Goal: Answer question/provide support

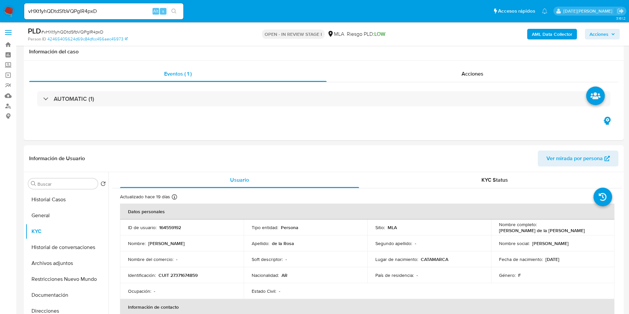
select select "10"
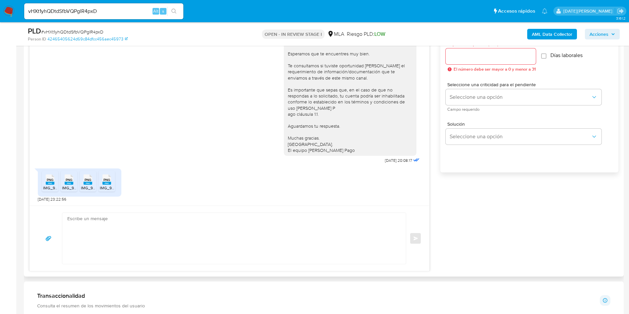
scroll to position [398, 0]
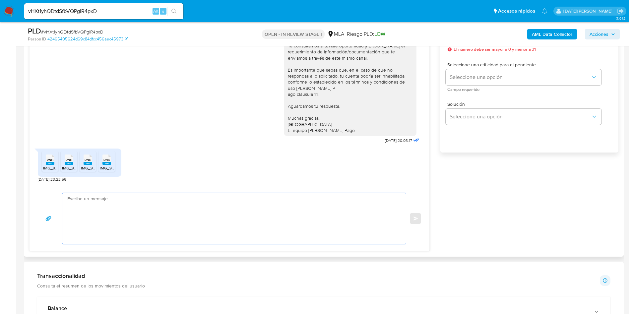
click at [211, 213] on textarea at bounding box center [232, 218] width 330 height 51
type textarea "("
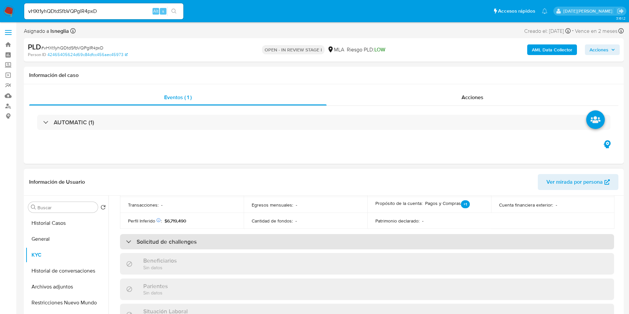
scroll to position [38, 0]
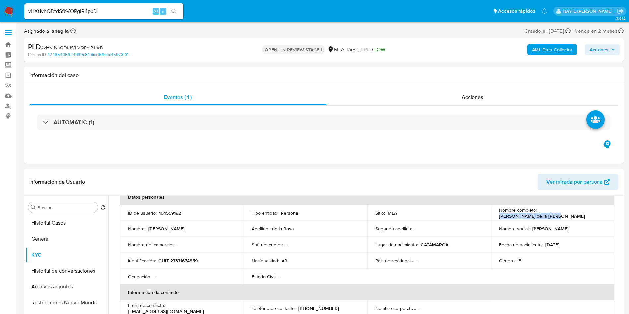
drag, startPoint x: 538, startPoint y: 214, endPoint x: 591, endPoint y: 215, distance: 52.8
click at [591, 215] on div "Nombre completo : [PERSON_NAME] de la [PERSON_NAME]" at bounding box center [553, 213] width 108 height 12
copy p "[PERSON_NAME] de la [PERSON_NAME]"
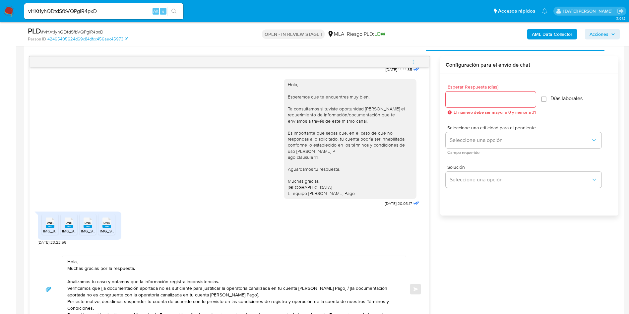
scroll to position [348, 0]
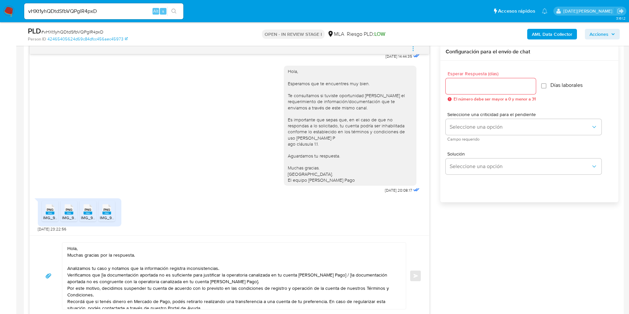
click at [90, 253] on textarea "Hola, Muchas gracias por la respuesta. Analizamos tu caso y notamos que la info…" at bounding box center [232, 276] width 330 height 66
click at [101, 247] on textarea "Hola, Muchas gracias por la respuesta. Analizamos tu caso y notamos que la info…" at bounding box center [232, 276] width 330 height 66
paste textarea "[PERSON_NAME] de la [PERSON_NAME]"
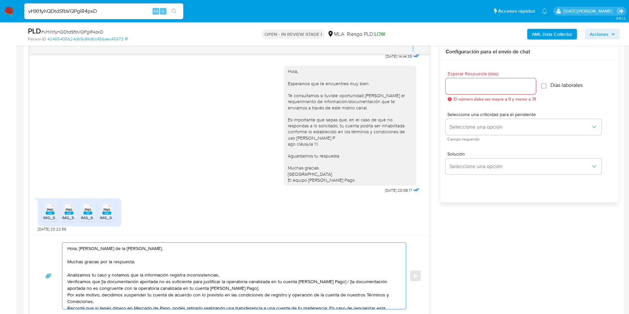
click at [231, 275] on textarea "Hola, [PERSON_NAME] de la [PERSON_NAME]. Muchas gracias por la respuesta. Anali…" at bounding box center [232, 276] width 330 height 66
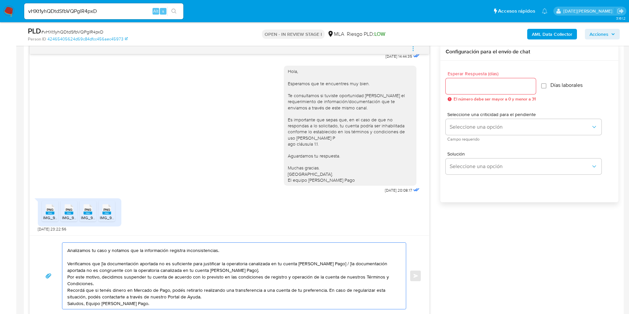
scroll to position [0, 0]
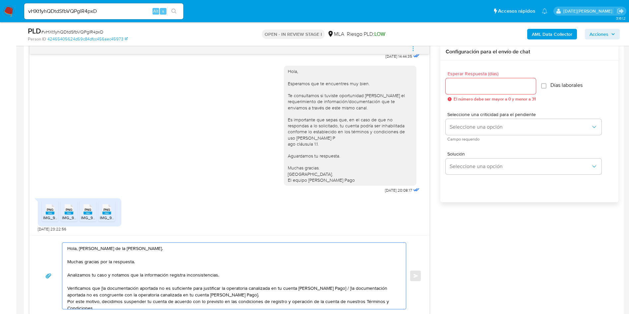
drag, startPoint x: 333, startPoint y: 287, endPoint x: 338, endPoint y: 293, distance: 7.3
click at [338, 293] on textarea "Hola, [PERSON_NAME] de la [PERSON_NAME]. Muchas gracias por la respuesta. Anali…" at bounding box center [232, 276] width 330 height 66
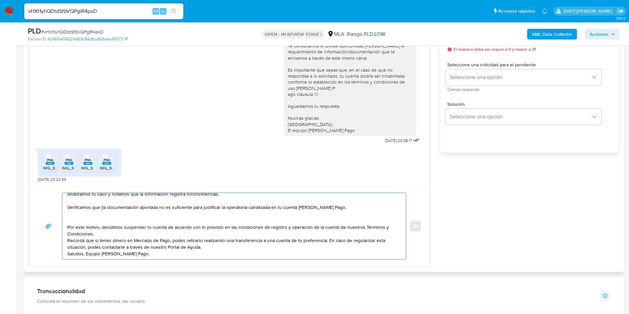
scroll to position [50, 0]
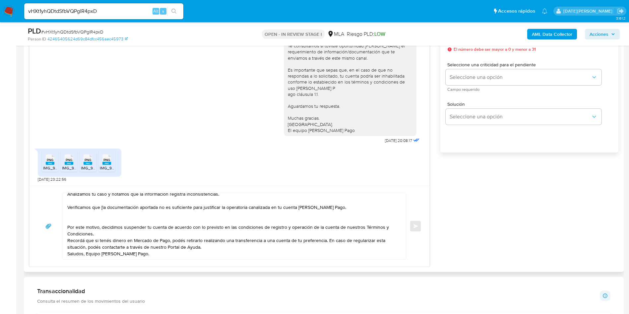
click at [67, 209] on div "Hola, [PERSON_NAME] de la [PERSON_NAME]. Muchas gracias por la respuesta. Anali…" at bounding box center [232, 226] width 340 height 66
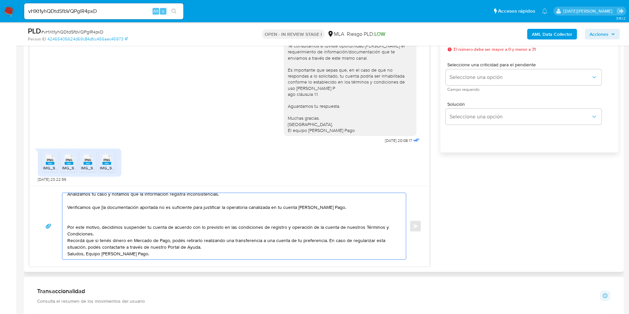
drag, startPoint x: 67, startPoint y: 208, endPoint x: 155, endPoint y: 241, distance: 93.6
click at [155, 241] on textarea "Hola, [PERSON_NAME] de la [PERSON_NAME]. Muchas gracias por la respuesta. Anali…" at bounding box center [232, 226] width 330 height 66
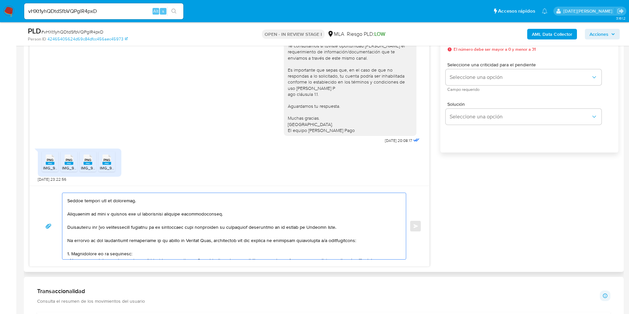
scroll to position [61, 0]
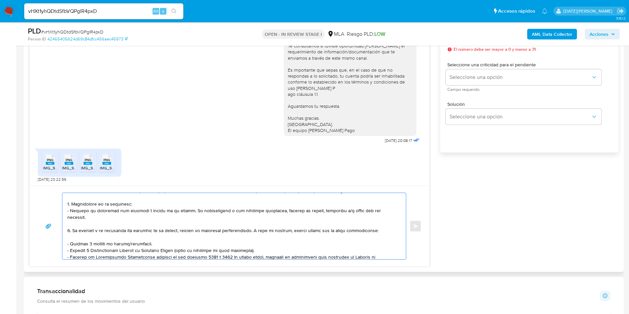
click at [382, 211] on textarea at bounding box center [232, 226] width 330 height 66
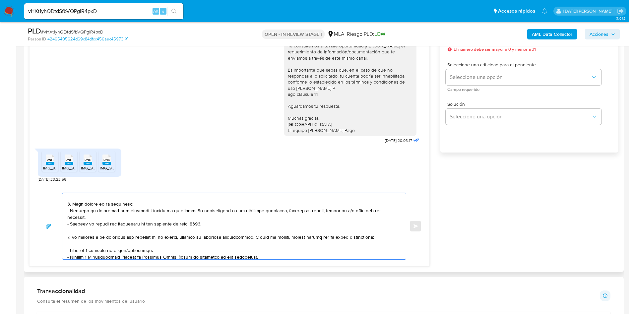
click at [167, 218] on textarea at bounding box center [232, 226] width 330 height 66
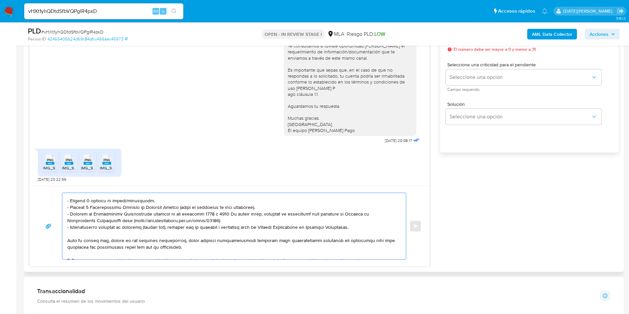
drag, startPoint x: 252, startPoint y: 231, endPoint x: 270, endPoint y: 220, distance: 20.7
click at [270, 220] on textarea at bounding box center [232, 226] width 330 height 66
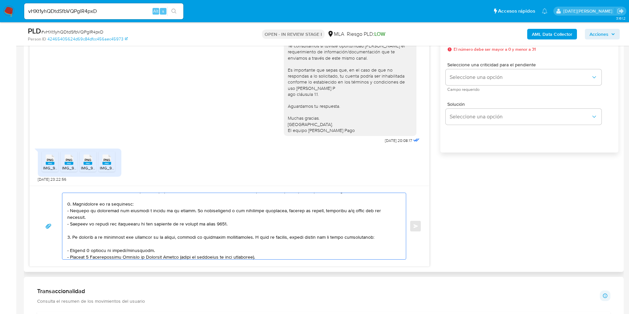
scroll to position [111, 0]
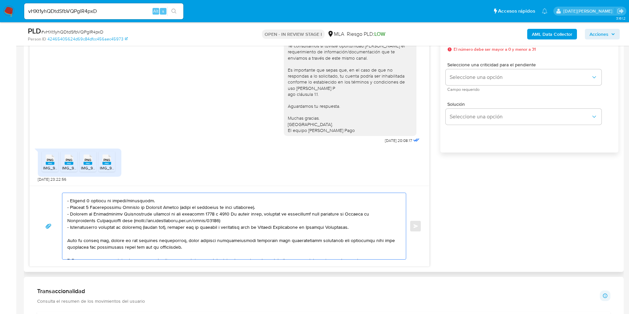
drag, startPoint x: 195, startPoint y: 230, endPoint x: 353, endPoint y: 222, distance: 157.8
click at [353, 222] on textarea at bounding box center [232, 226] width 330 height 66
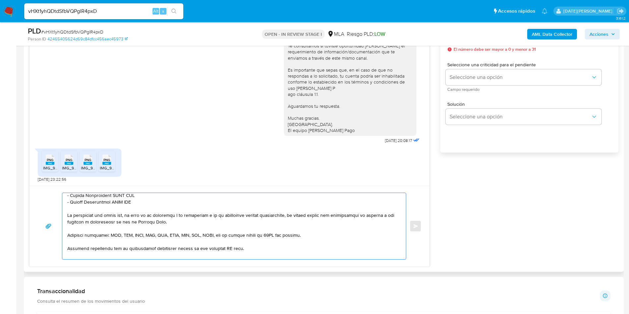
scroll to position [50, 0]
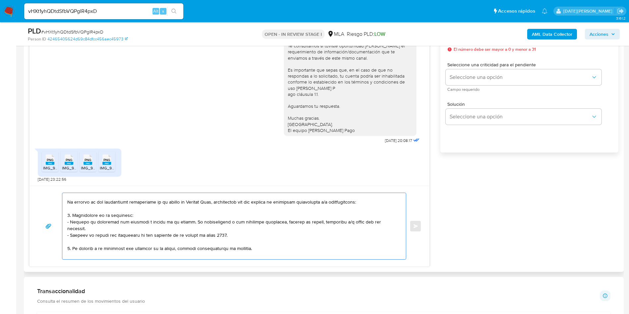
click at [178, 256] on textarea at bounding box center [232, 226] width 330 height 66
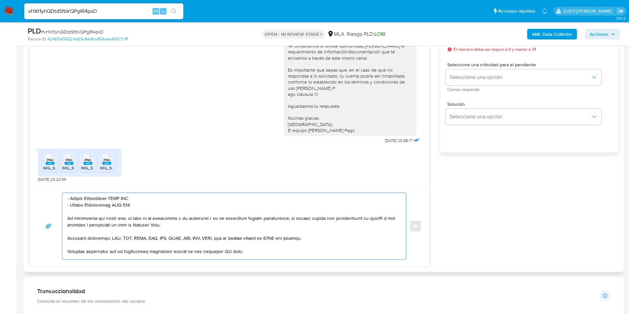
scroll to position [100, 0]
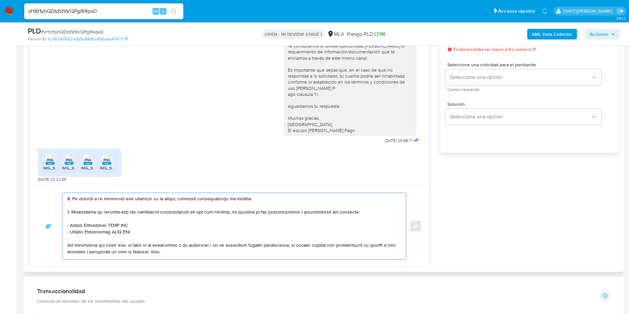
drag, startPoint x: 71, startPoint y: 217, endPoint x: 138, endPoint y: 217, distance: 67.0
click at [138, 217] on textarea at bounding box center [232, 226] width 330 height 66
paste textarea "[PERSON_NAME] de la [PERSON_NAME]"
drag, startPoint x: 71, startPoint y: 224, endPoint x: 146, endPoint y: 226, distance: 75.3
click at [146, 226] on textarea at bounding box center [232, 226] width 330 height 66
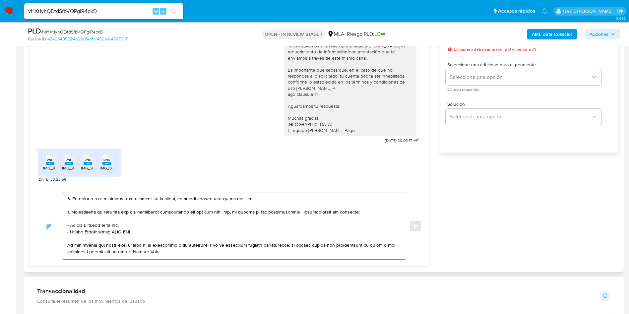
paste textarea "[PERSON_NAME]"
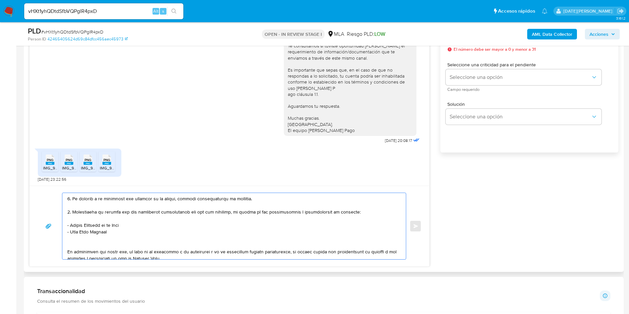
click at [110, 213] on textarea at bounding box center [232, 226] width 330 height 66
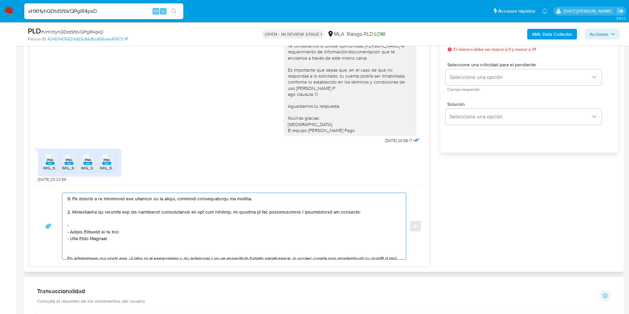
paste textarea "Pilay Sa Pilares Srl Ute"
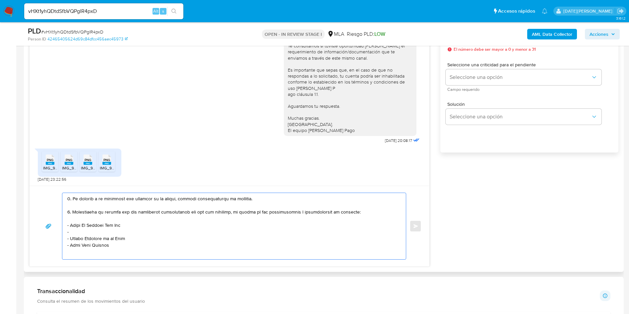
paste textarea "Onthefly Sas"
click at [105, 242] on textarea at bounding box center [232, 226] width 330 height 66
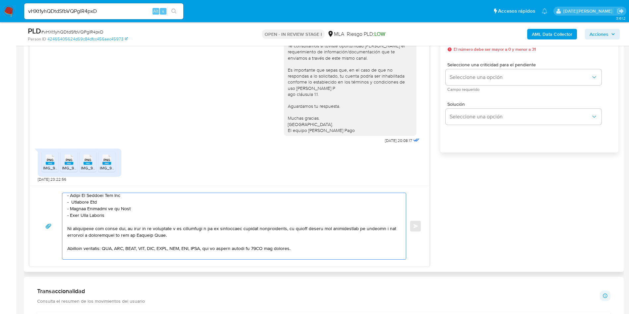
scroll to position [149, 0]
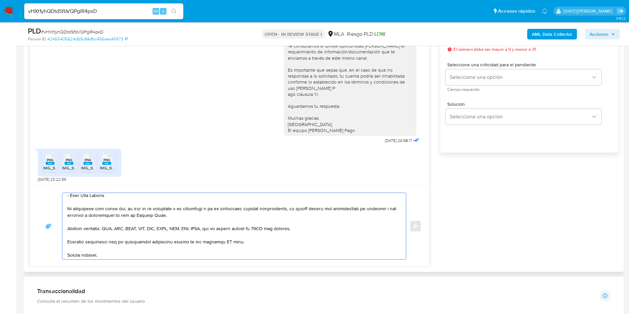
click at [222, 238] on textarea at bounding box center [232, 226] width 330 height 66
click at [226, 236] on textarea at bounding box center [232, 226] width 330 height 66
type textarea "Lore, Ipsumdo Sitame co ad Elit. Seddoe tempori utl et doloremag. Aliquaenim ad…"
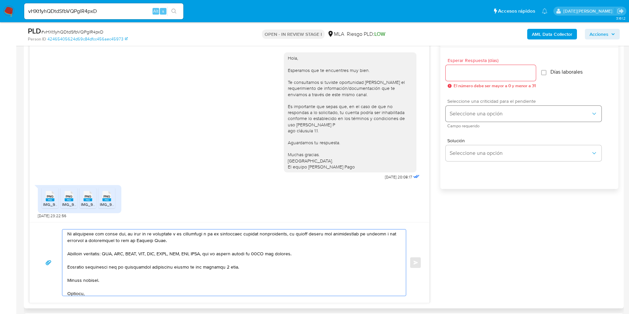
scroll to position [348, 0]
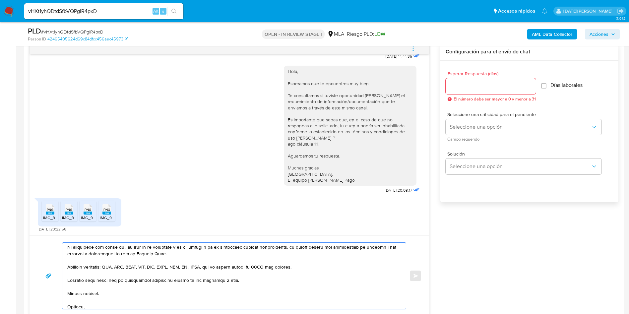
click at [480, 88] on input "Esperar Respuesta (días)" at bounding box center [491, 86] width 90 height 9
type input "3"
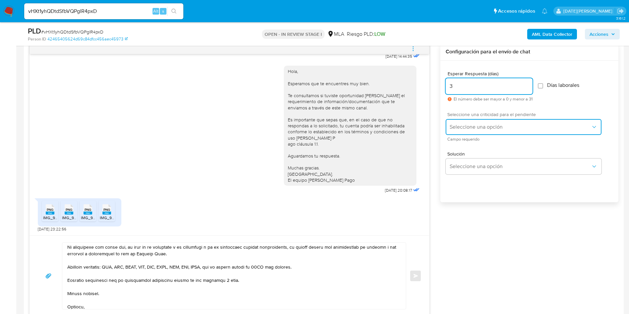
click at [479, 130] on button "Seleccione una opción" at bounding box center [524, 127] width 156 height 16
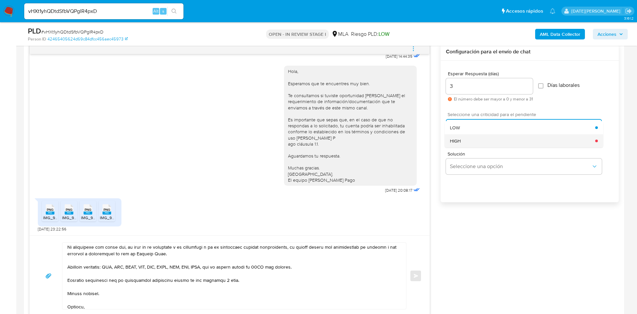
click at [471, 141] on div "HIGH" at bounding box center [522, 140] width 145 height 13
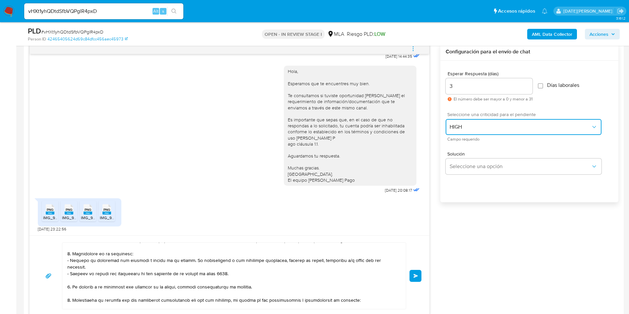
scroll to position [11, 0]
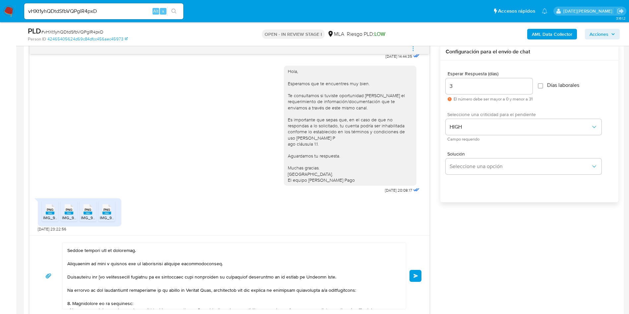
click at [103, 279] on textarea at bounding box center [232, 276] width 330 height 66
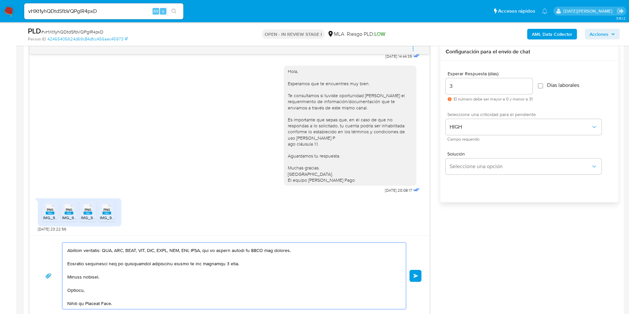
scroll to position [210, 0]
type textarea "Lore, Ipsumdo Sitame co ad Elit. Seddoe tempori utl et doloremag. Aliquaenim ad…"
click at [419, 275] on button "Enviar" at bounding box center [416, 276] width 12 height 12
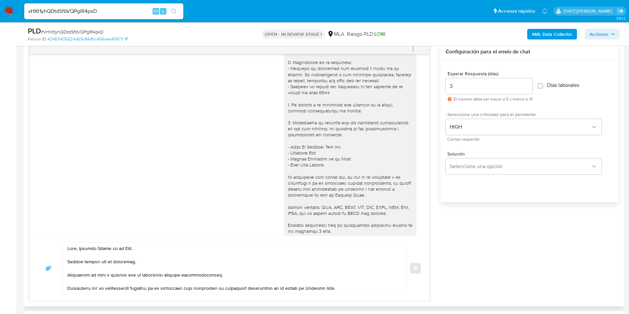
scroll to position [629, 0]
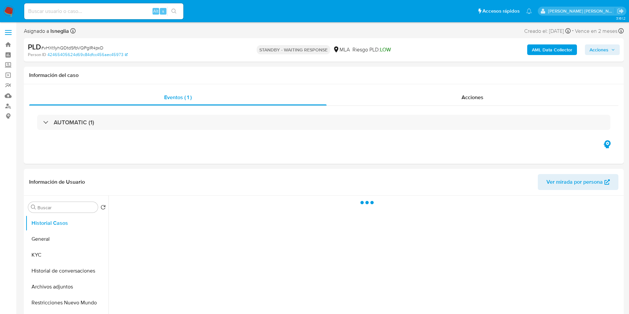
select select "10"
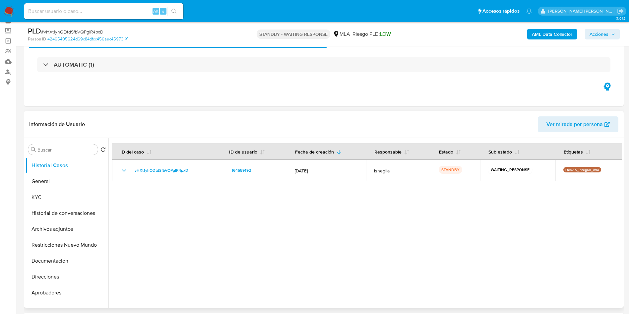
scroll to position [50, 0]
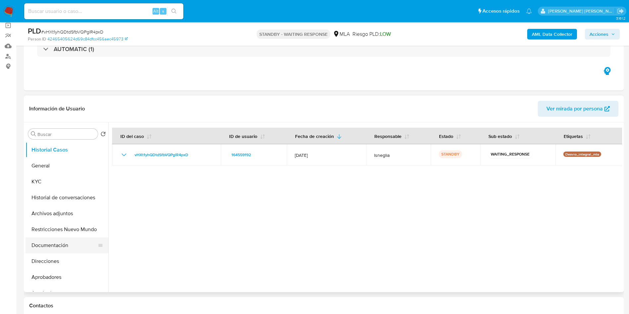
click at [51, 244] on button "Documentación" at bounding box center [65, 246] width 78 height 16
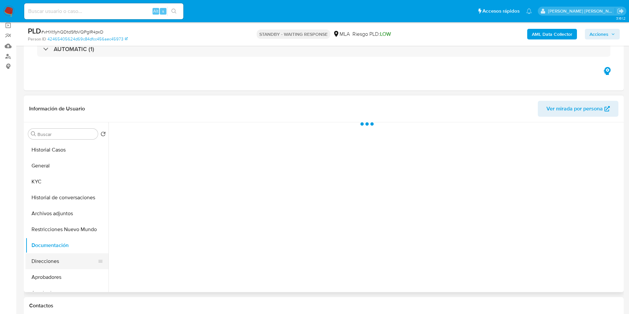
click at [47, 261] on button "Direcciones" at bounding box center [65, 261] width 78 height 16
